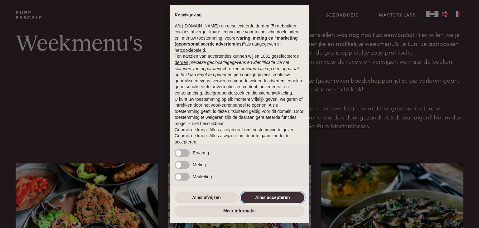
click at [275, 196] on button "Alles accepteren" at bounding box center [273, 197] width 64 height 11
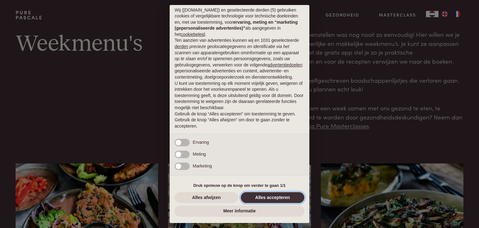
click at [276, 197] on button "Alles accepteren" at bounding box center [273, 197] width 64 height 11
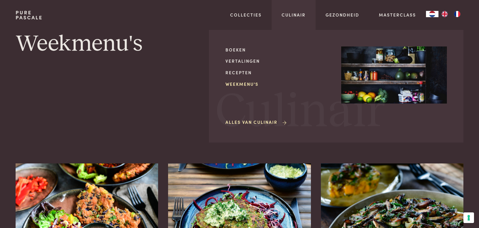
click at [236, 85] on link "Weekmenu's" at bounding box center [278, 84] width 106 height 7
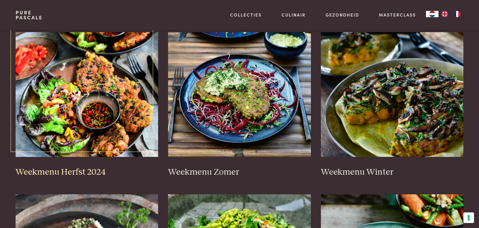
scroll to position [132, 0]
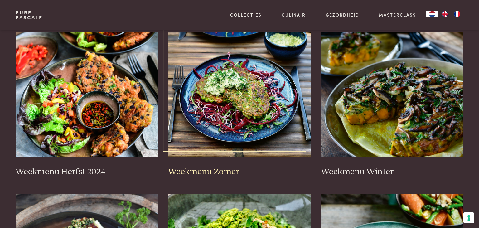
click at [222, 90] on img at bounding box center [239, 94] width 143 height 125
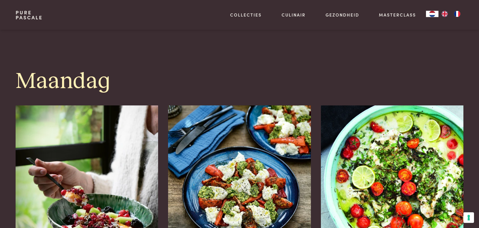
scroll to position [362, 0]
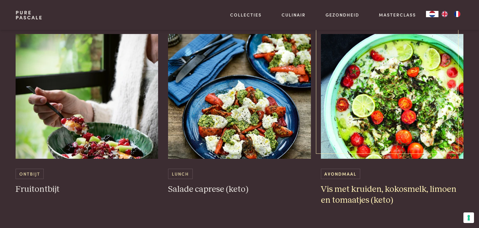
click at [336, 170] on span "Avondmaal" at bounding box center [340, 174] width 39 height 10
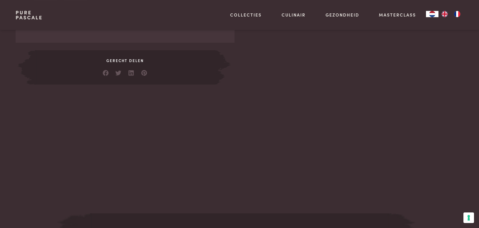
scroll to position [494, 0]
